Goal: Task Accomplishment & Management: Complete application form

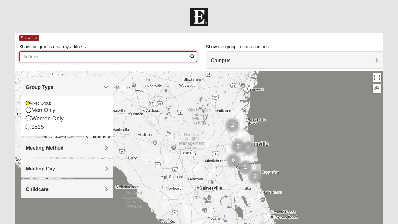
click at [144, 55] on input "Show me groups near my address" at bounding box center [108, 56] width 178 height 11
type input "7"
type input "32211"
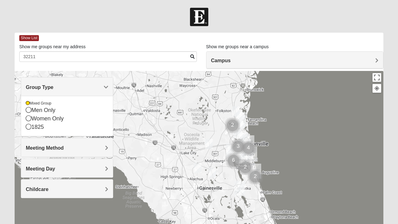
click at [191, 54] on span at bounding box center [192, 56] width 4 height 4
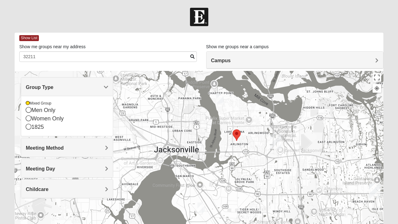
click at [101, 170] on h4 "Meeting Day" at bounding box center [67, 169] width 82 height 6
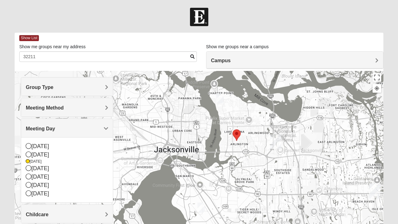
click at [30, 167] on icon at bounding box center [29, 168] width 6 height 6
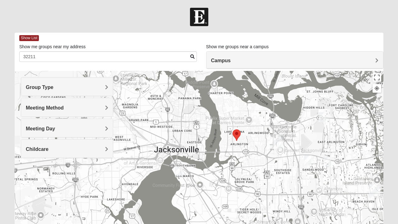
click at [192, 58] on span at bounding box center [192, 56] width 4 height 4
click at [310, 159] on img "Mixed Cossio/Maines 32246" at bounding box center [307, 160] width 12 height 15
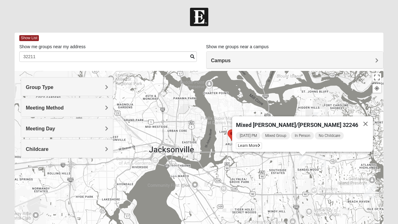
click at [262, 144] on span "Learn More" at bounding box center [249, 145] width 26 height 7
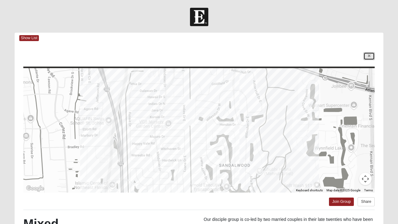
click at [372, 57] on link at bounding box center [368, 56] width 11 height 8
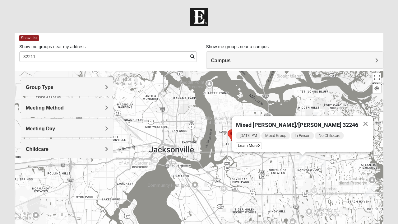
click at [176, 176] on img "Mixed Thompson 32207" at bounding box center [174, 171] width 12 height 15
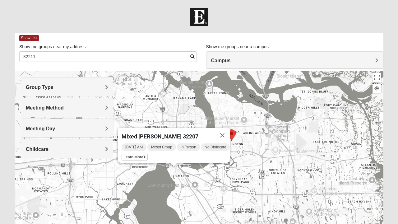
click at [303, 164] on img "Mixed Cossio/Maines 32246" at bounding box center [302, 160] width 12 height 15
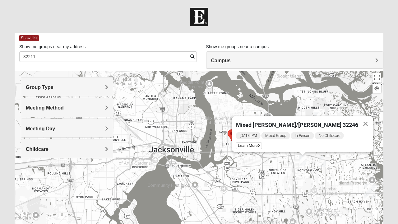
click at [323, 165] on img "Mixed Maytum 32246" at bounding box center [322, 161] width 12 height 15
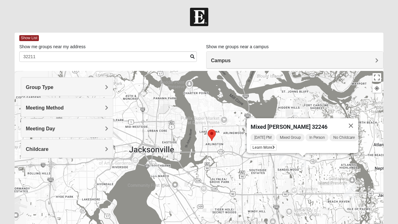
click at [263, 144] on span "Learn More" at bounding box center [264, 147] width 26 height 7
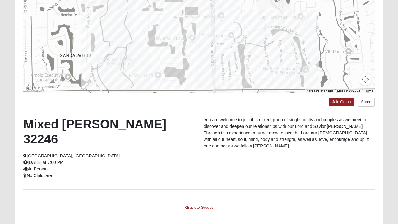
scroll to position [111, 0]
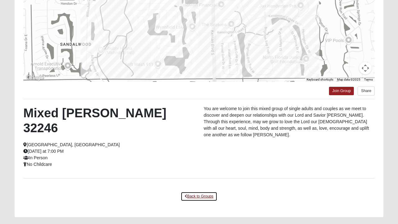
click at [198, 192] on link "Back to Groups" at bounding box center [199, 197] width 37 height 10
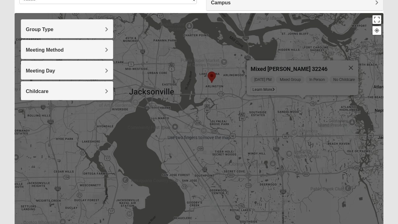
scroll to position [58, 0]
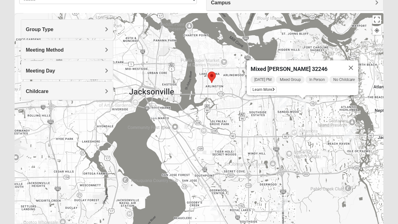
click at [154, 110] on img "Mixed Thompson 32207" at bounding box center [154, 113] width 12 height 15
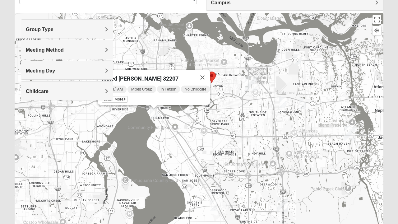
click at [123, 97] on icon at bounding box center [124, 99] width 2 height 4
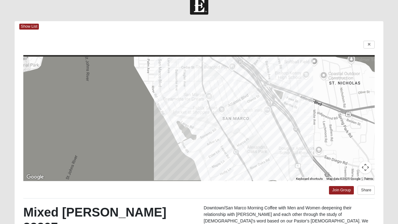
scroll to position [0, 0]
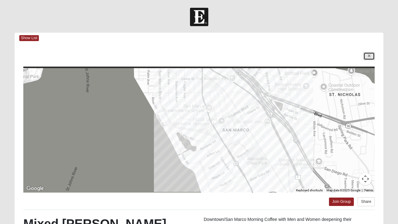
click at [366, 54] on link at bounding box center [368, 56] width 11 height 8
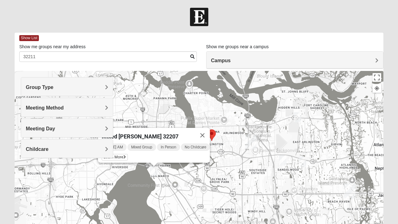
click at [298, 115] on img "Mixed Vilagi 32225" at bounding box center [297, 116] width 12 height 15
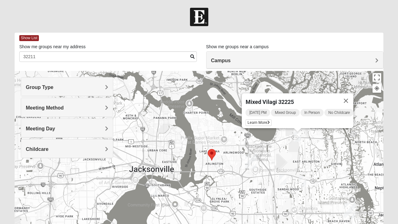
click at [258, 120] on span "Learn More" at bounding box center [259, 122] width 26 height 7
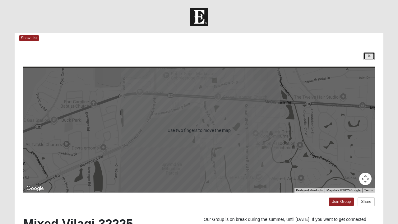
click at [369, 59] on link at bounding box center [368, 56] width 11 height 8
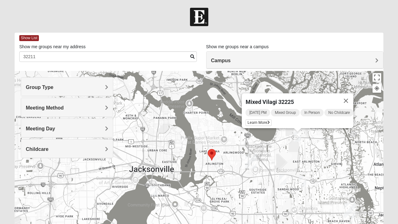
click at [88, 126] on h4 "Meeting Day" at bounding box center [67, 129] width 82 height 6
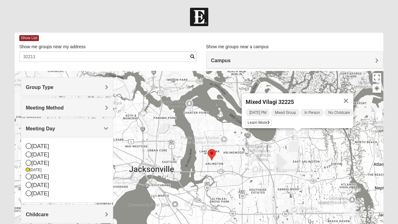
click at [29, 174] on icon at bounding box center [29, 176] width 6 height 6
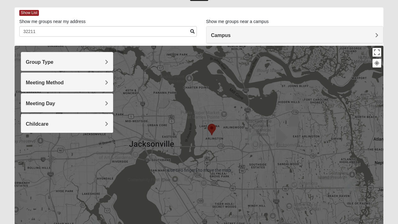
scroll to position [27, 0]
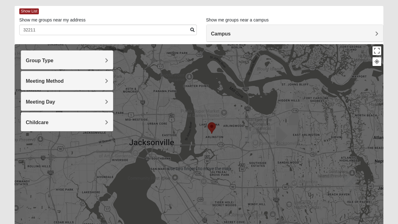
click at [192, 29] on span at bounding box center [192, 30] width 4 height 4
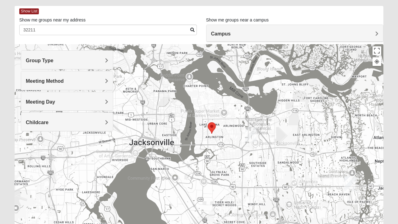
click at [191, 29] on span at bounding box center [192, 30] width 4 height 4
click at [191, 30] on span at bounding box center [192, 30] width 4 height 4
click at [192, 28] on span at bounding box center [192, 30] width 4 height 4
click at [101, 101] on h4 "Meeting Day" at bounding box center [67, 102] width 82 height 6
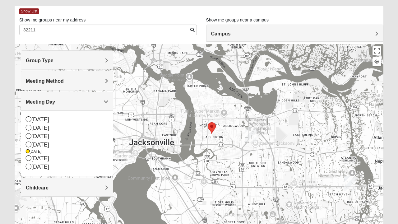
click at [67, 156] on div "[DATE]" at bounding box center [67, 158] width 82 height 8
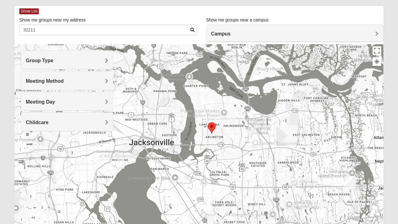
click at [192, 28] on span at bounding box center [192, 30] width 4 height 4
click at [121, 160] on img "Mixed Holleman 32205" at bounding box center [120, 163] width 12 height 15
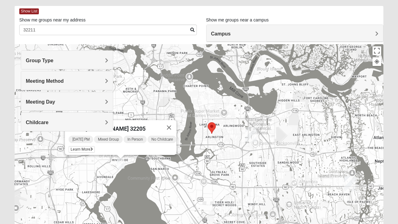
click at [82, 146] on span "Learn More" at bounding box center [82, 149] width 26 height 7
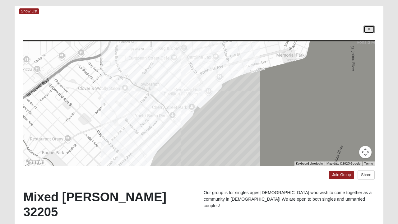
click at [365, 28] on link at bounding box center [368, 29] width 11 height 8
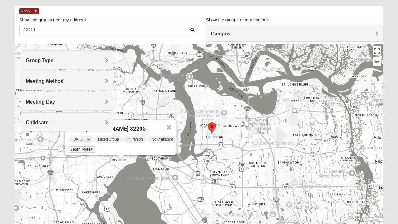
click at [79, 99] on h4 "Meeting Day" at bounding box center [67, 102] width 82 height 6
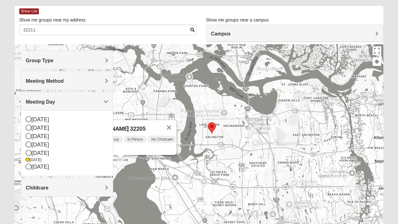
click at [36, 58] on span "Group Type" at bounding box center [40, 60] width 28 height 5
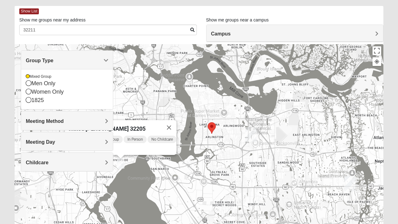
click at [109, 59] on div "Group Type" at bounding box center [67, 60] width 92 height 18
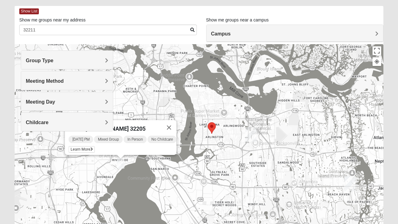
click at [104, 80] on h4 "Meeting Method" at bounding box center [67, 81] width 82 height 6
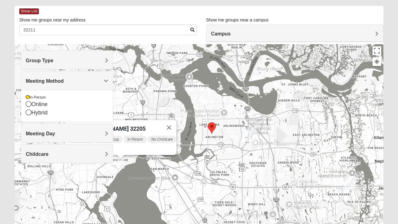
click at [64, 80] on span "Meeting Method" at bounding box center [45, 80] width 38 height 5
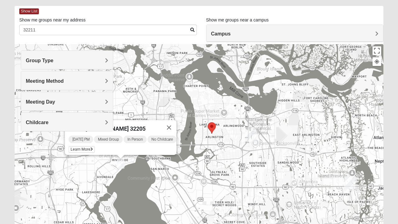
click at [100, 101] on h4 "Meeting Day" at bounding box center [67, 102] width 82 height 6
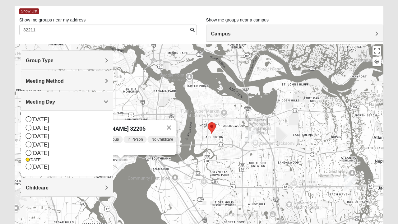
click at [53, 126] on div "[DATE]" at bounding box center [67, 128] width 82 height 8
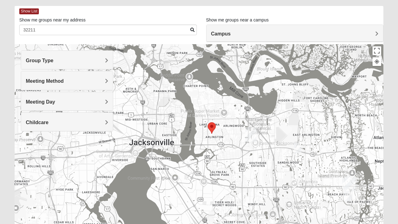
click at [349, 198] on img "Mixed Irish 32224" at bounding box center [348, 195] width 12 height 15
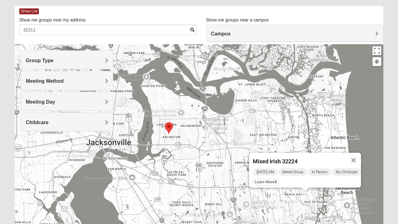
click at [268, 179] on span "Learn More" at bounding box center [266, 182] width 26 height 7
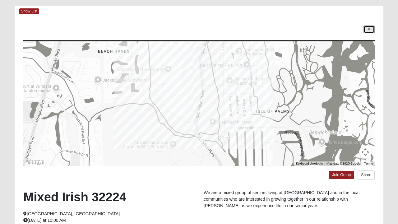
click at [369, 30] on icon at bounding box center [369, 29] width 2 height 4
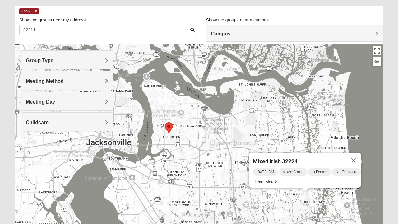
click at [253, 144] on img "Mixed Bell-Higgins 32246" at bounding box center [254, 148] width 12 height 15
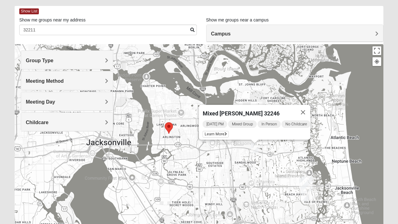
click at [213, 131] on span "Learn More" at bounding box center [216, 134] width 26 height 7
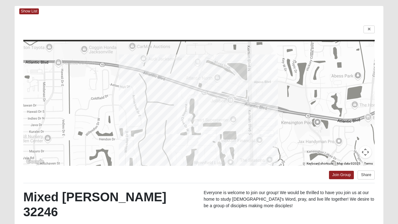
scroll to position [26, 0]
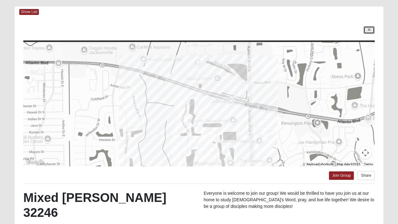
click at [367, 30] on link at bounding box center [368, 30] width 11 height 8
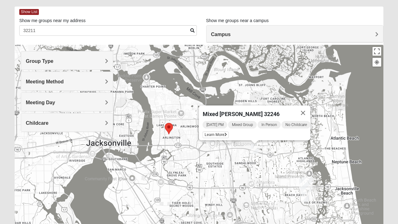
click at [103, 101] on h4 "Meeting Day" at bounding box center [67, 102] width 82 height 6
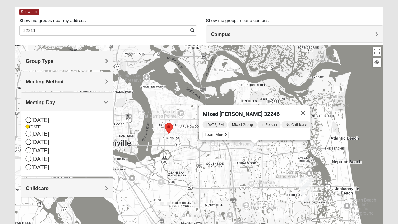
click at [86, 140] on div "[DATE]" at bounding box center [67, 142] width 82 height 8
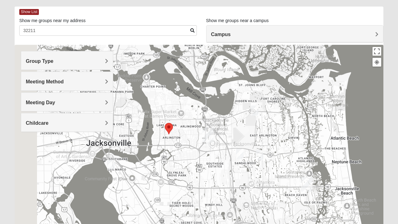
click at [113, 164] on img "Mixed Thompson 32207" at bounding box center [111, 164] width 12 height 15
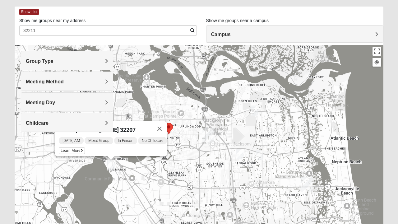
click at [167, 125] on button "Close" at bounding box center [159, 128] width 15 height 15
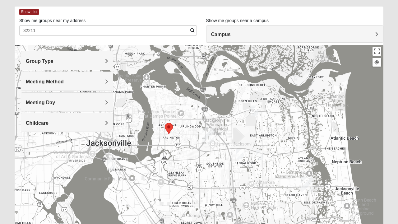
click at [178, 171] on div "To navigate, press the arrow keys." at bounding box center [199, 169] width 369 height 249
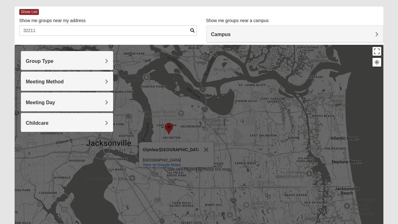
click at [205, 145] on button "Close" at bounding box center [206, 149] width 15 height 15
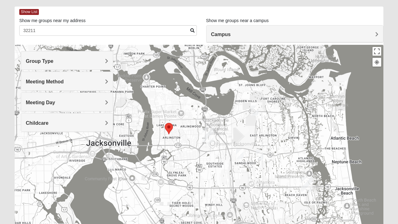
click at [258, 109] on img "Mixed Vilagi 32225" at bounding box center [254, 110] width 12 height 15
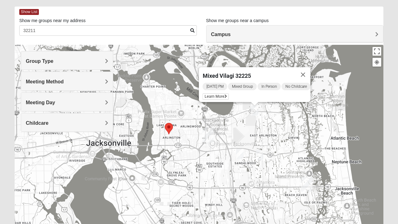
click at [216, 93] on span "Learn More" at bounding box center [216, 96] width 26 height 7
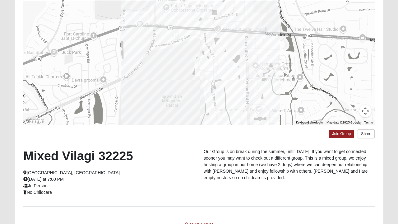
scroll to position [68, 0]
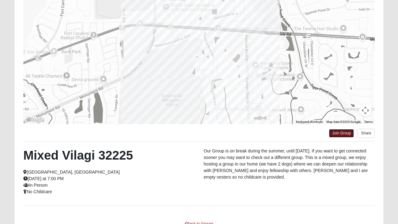
click at [340, 134] on link "Join Group" at bounding box center [341, 133] width 25 height 8
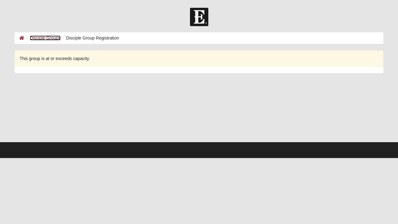
click at [55, 39] on link "Disciple Groups" at bounding box center [45, 37] width 31 height 5
